Goal: Transaction & Acquisition: Book appointment/travel/reservation

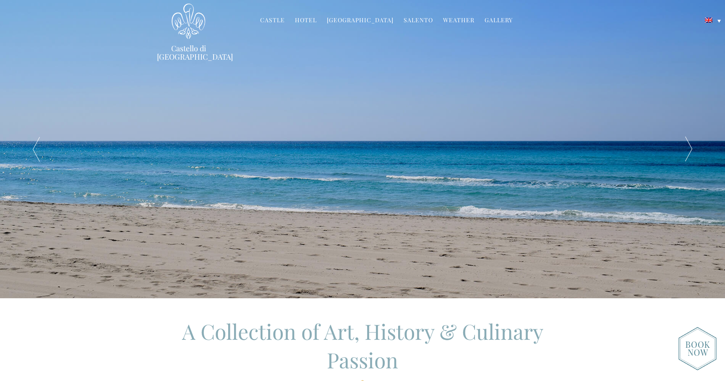
click at [687, 151] on div at bounding box center [689, 149] width 73 height 298
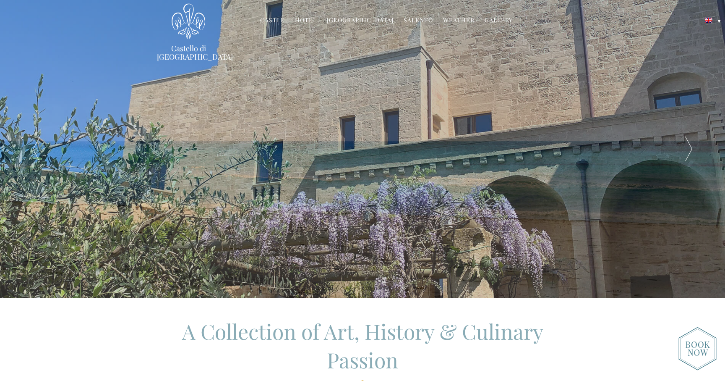
click at [687, 150] on div at bounding box center [689, 149] width 73 height 298
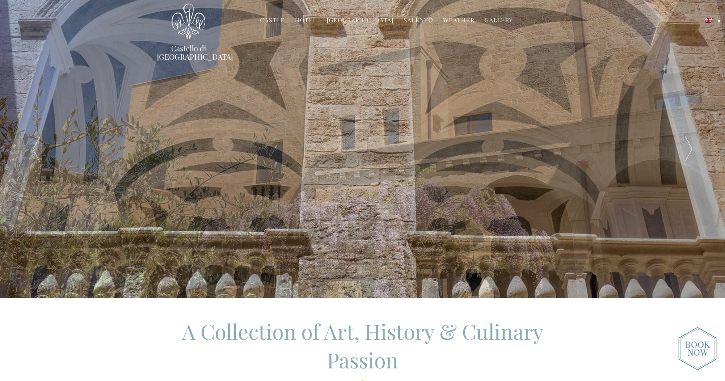
click at [687, 151] on div at bounding box center [689, 149] width 73 height 298
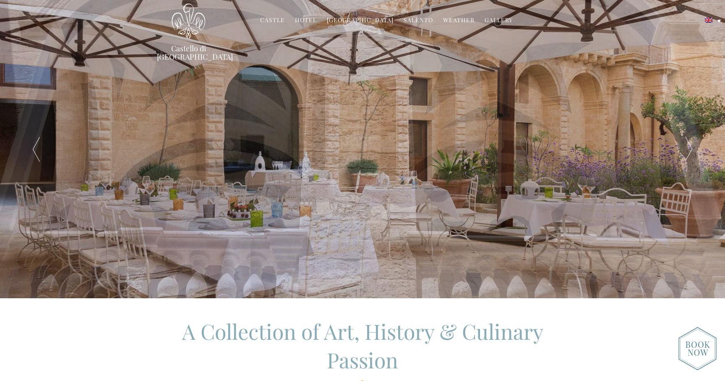
click at [687, 151] on div at bounding box center [689, 149] width 73 height 298
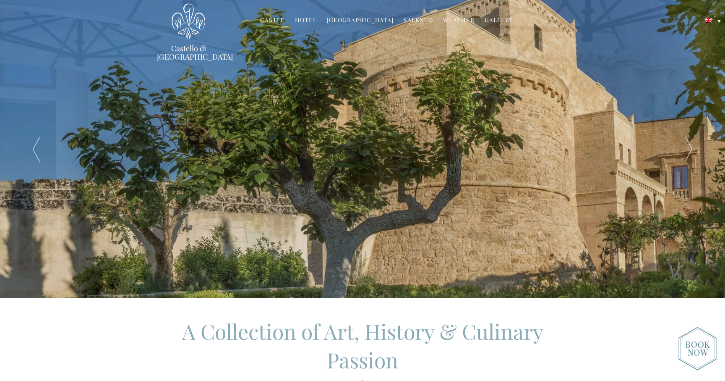
click at [688, 151] on div at bounding box center [689, 149] width 73 height 298
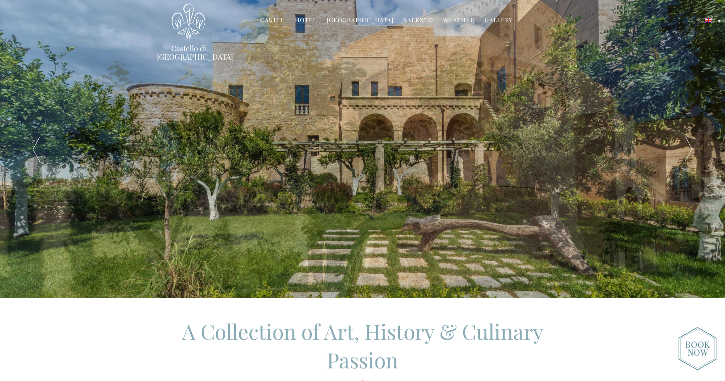
click at [688, 151] on div at bounding box center [689, 149] width 73 height 298
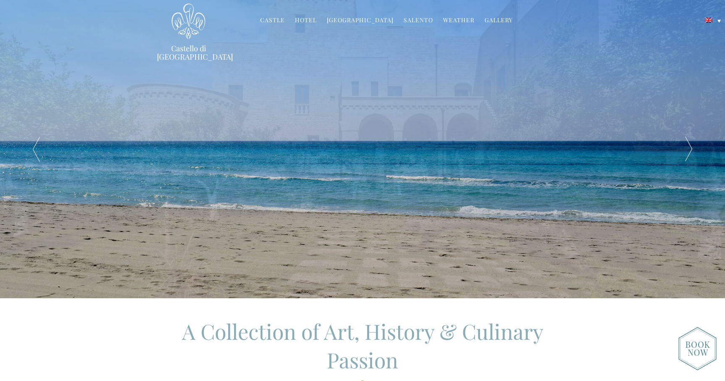
click at [688, 151] on div at bounding box center [689, 149] width 73 height 298
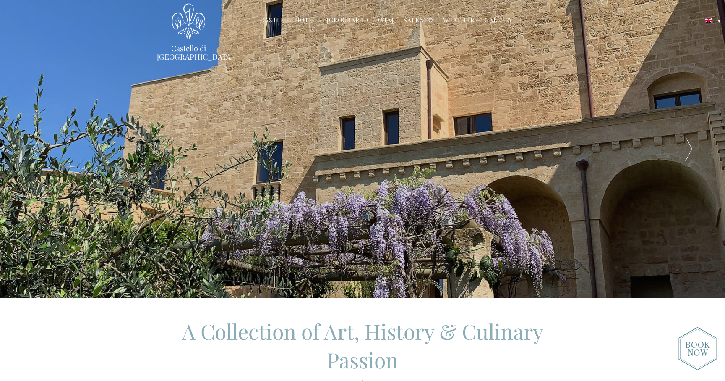
click at [688, 151] on div at bounding box center [689, 149] width 73 height 298
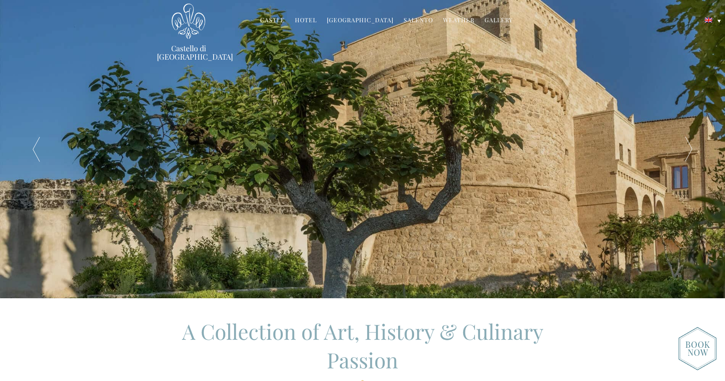
click at [313, 22] on link "Hotel" at bounding box center [306, 21] width 22 height 10
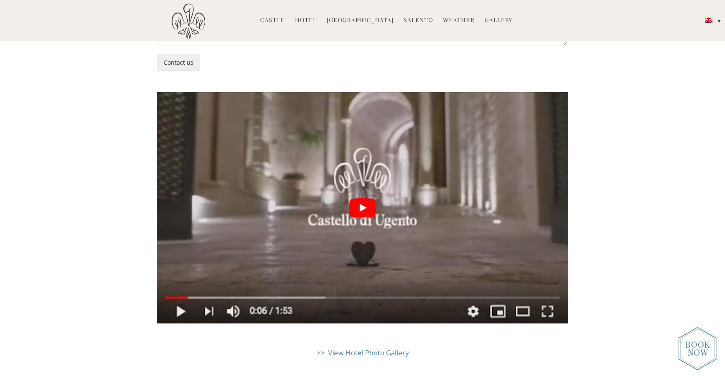
scroll to position [2084, 0]
